Goal: Task Accomplishment & Management: Manage account settings

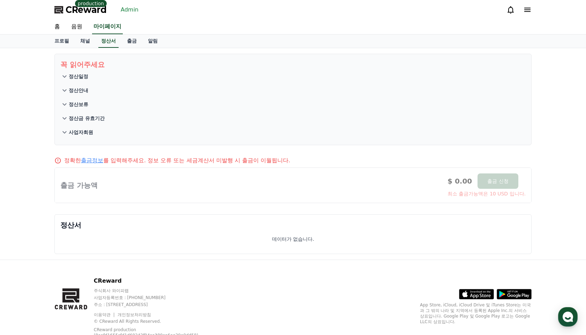
click at [124, 9] on link "Admin" at bounding box center [129, 9] width 23 height 11
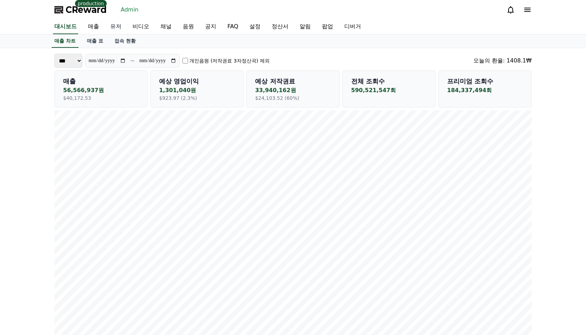
click at [106, 21] on link "유저" at bounding box center [116, 27] width 22 height 15
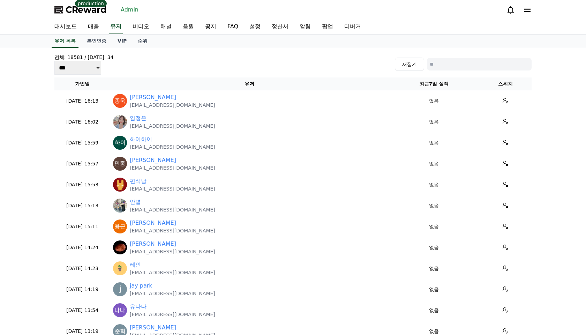
click at [458, 61] on input at bounding box center [479, 64] width 105 height 13
type input "*"
type input "**"
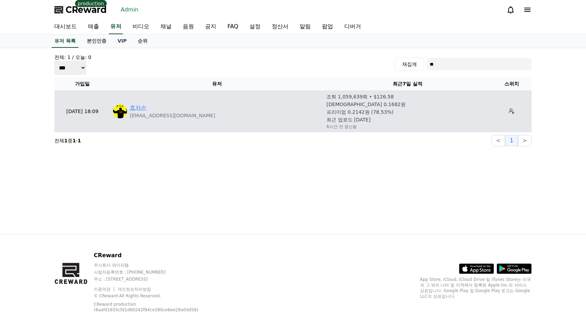
click at [137, 105] on link "효자손" at bounding box center [138, 108] width 17 height 8
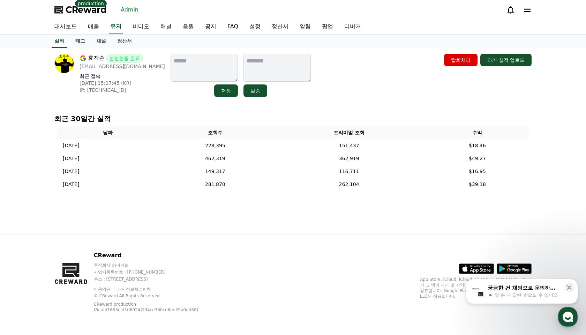
click at [146, 105] on div "효자손 본인인증 완료 realfe925@gmail.com 최근 접속 2025-09-18 15:07:45 (KR) IP: 49.167.58.11…" at bounding box center [293, 141] width 488 height 186
click at [91, 43] on link "채널" at bounding box center [101, 41] width 21 height 13
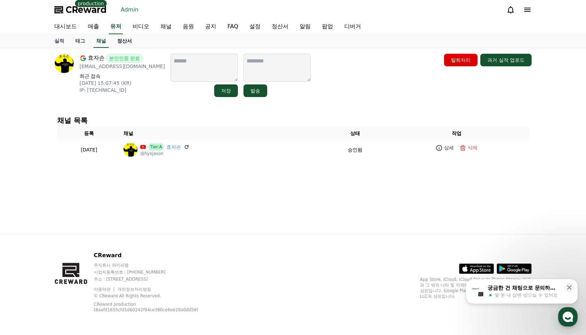
click at [112, 39] on link "정산서" at bounding box center [125, 41] width 26 height 13
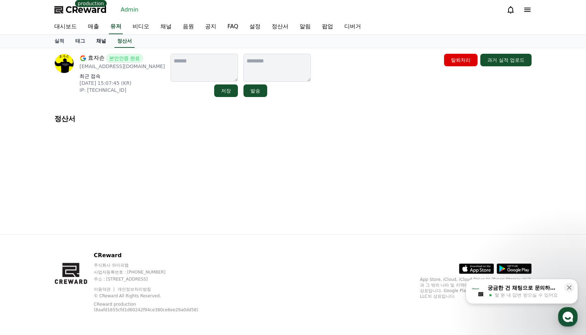
click at [91, 40] on link "채널" at bounding box center [101, 41] width 21 height 13
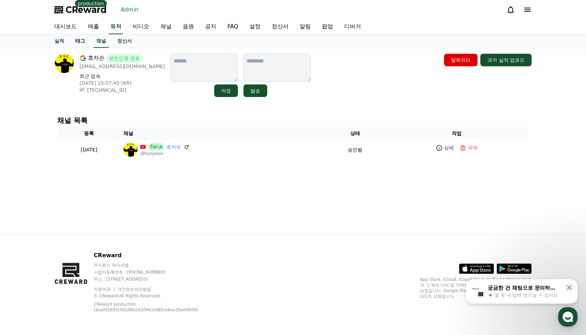
click at [79, 41] on link "태그" at bounding box center [80, 41] width 21 height 13
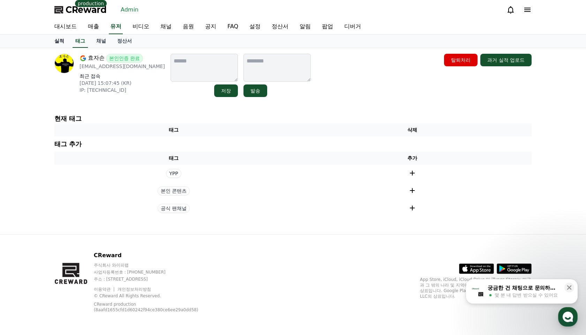
click at [56, 36] on link "실적" at bounding box center [59, 41] width 21 height 13
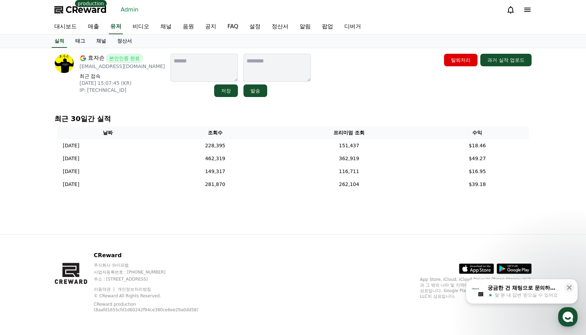
click at [40, 64] on div "효자손 본인인증 완료 realfe925@gmail.com 최근 접속 2025-09-18 15:07:45 (KR) IP: 49.167.58.11…" at bounding box center [293, 141] width 586 height 186
click at [325, 214] on div "효자손 본인인증 완료 realfe925@gmail.com 최근 접속 2025-09-18 15:07:45 (KR) IP: 49.167.58.11…" at bounding box center [293, 141] width 488 height 186
